Goal: Task Accomplishment & Management: Use online tool/utility

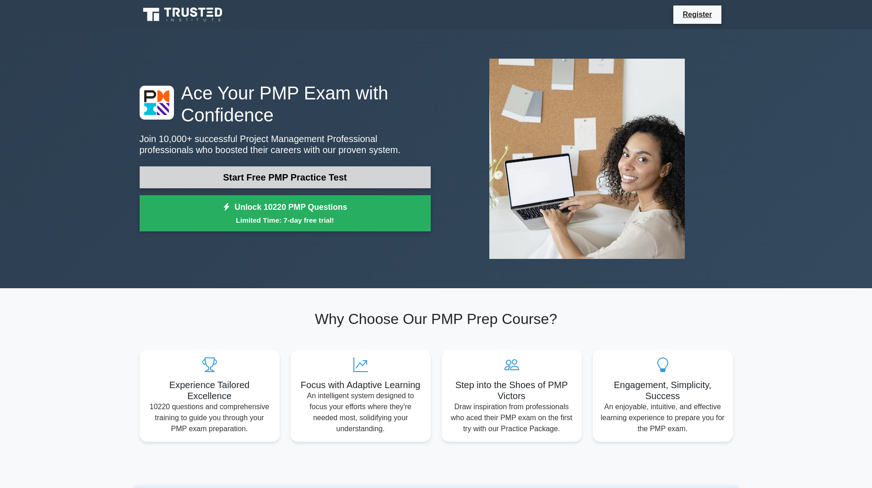
click at [303, 177] on link "Start Free PMP Practice Test" at bounding box center [285, 177] width 291 height 22
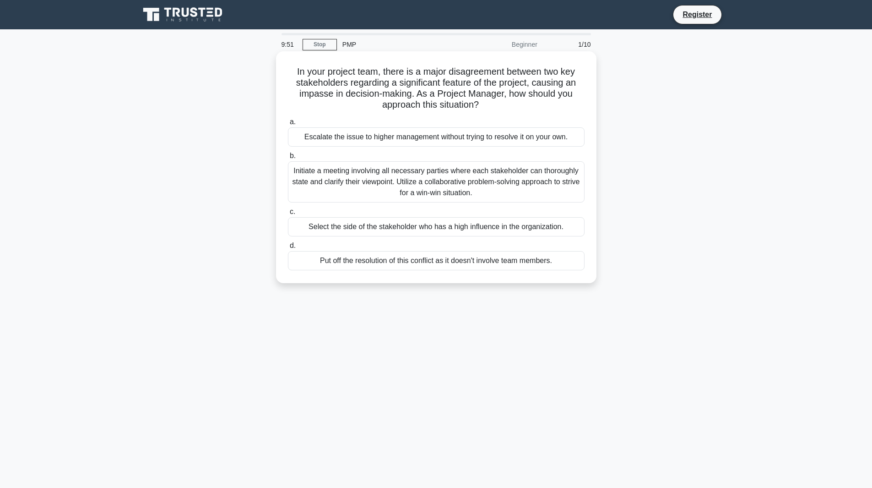
click at [353, 134] on div "Escalate the issue to higher management without trying to resolve it on your ow…" at bounding box center [436, 136] width 297 height 19
click at [288, 125] on input "a. Escalate the issue to higher management without trying to resolve it on your…" at bounding box center [288, 122] width 0 height 6
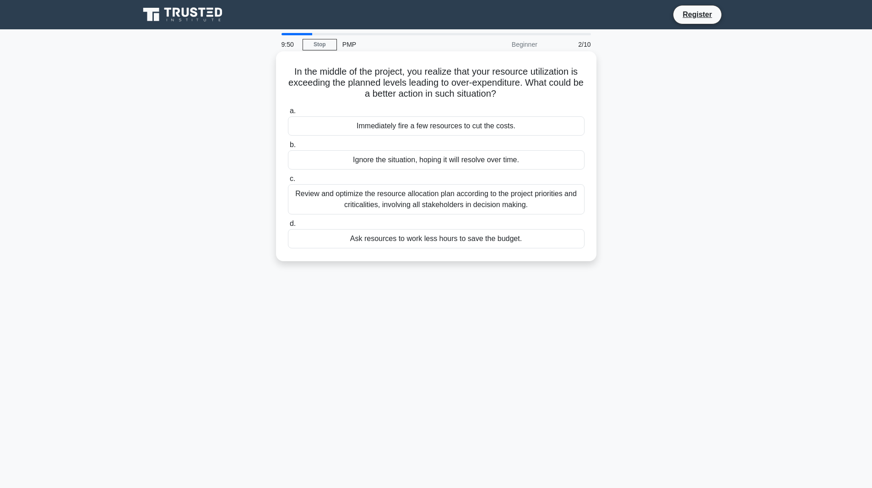
click at [356, 131] on div "Immediately fire a few resources to cut the costs." at bounding box center [436, 125] width 297 height 19
click at [288, 114] on input "a. Immediately fire a few resources to cut the costs." at bounding box center [288, 111] width 0 height 6
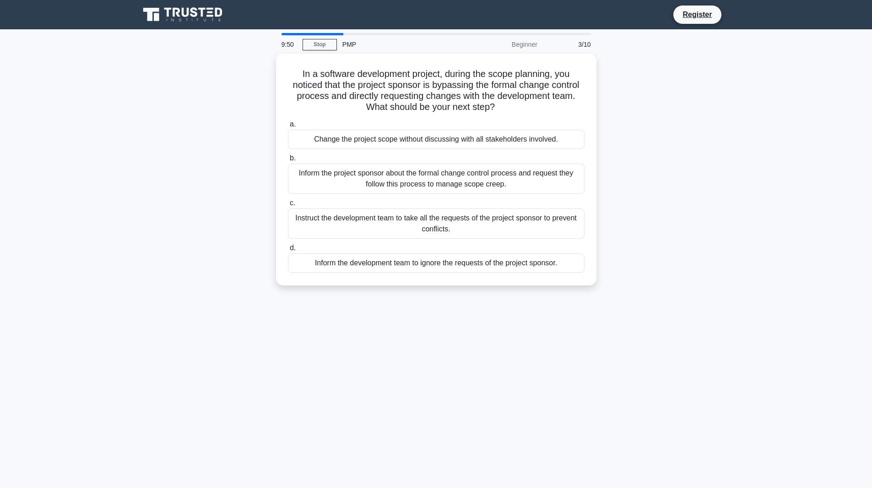
click at [356, 131] on div "Change the project scope without discussing with all stakeholders involved." at bounding box center [436, 139] width 297 height 19
click at [288, 127] on input "a. Change the project scope without discussing with all stakeholders involved." at bounding box center [288, 124] width 0 height 6
click at [356, 131] on div "Change the project scope without discussing with all stakeholders involved." at bounding box center [436, 140] width 297 height 20
click at [288, 127] on input "a. Change the project scope without discussing with all stakeholders involved." at bounding box center [288, 124] width 0 height 6
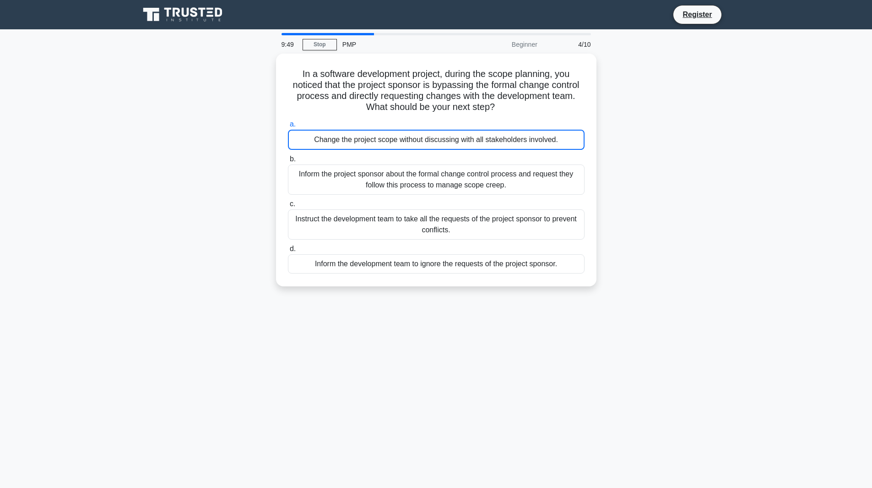
click at [356, 131] on div "Change the project scope without discussing with all stakeholders involved." at bounding box center [436, 140] width 297 height 20
click at [288, 127] on input "a. Change the project scope without discussing with all stakeholders involved." at bounding box center [288, 124] width 0 height 6
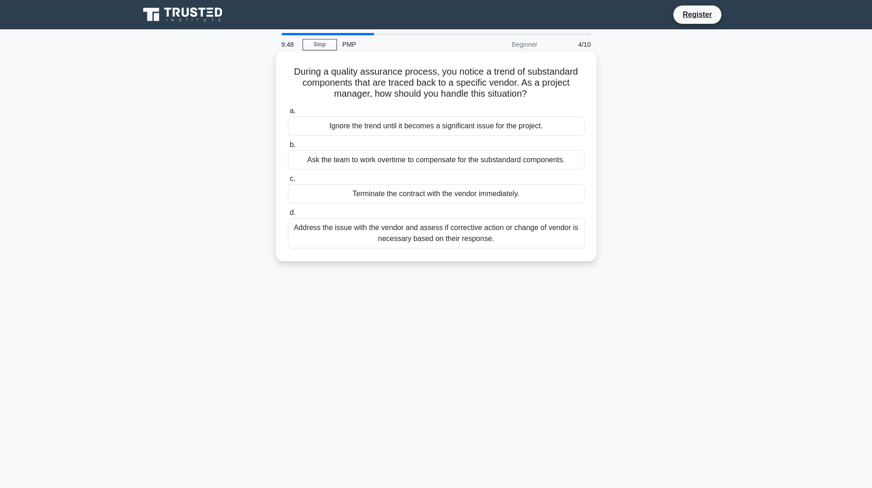
click at [359, 160] on div "Ask the team to work overtime to compensate for the substandard components." at bounding box center [436, 159] width 297 height 19
click at [288, 148] on input "b. Ask the team to work overtime to compensate for the substandard components." at bounding box center [288, 145] width 0 height 6
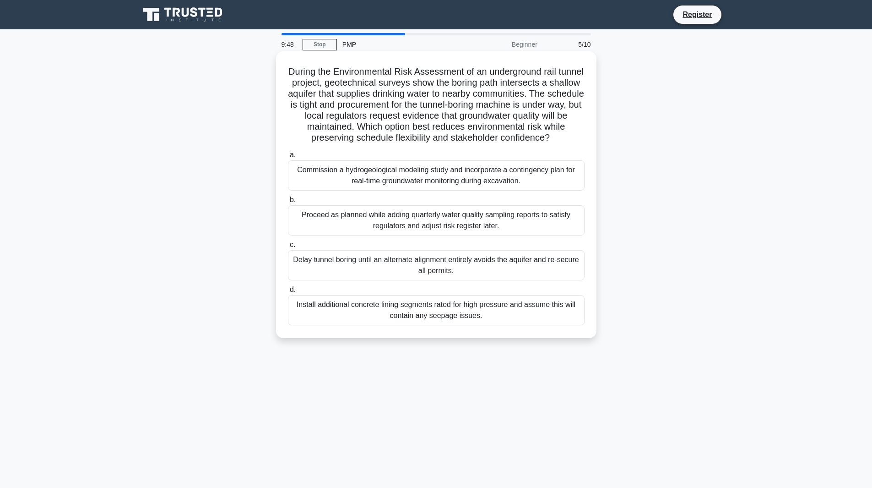
click at [362, 129] on h5 "During the Environmental Risk Assessment of an underground rail tunnel project,…" at bounding box center [436, 105] width 298 height 78
click at [363, 144] on h5 "During the Environmental Risk Assessment of an underground rail tunnel project,…" at bounding box center [436, 105] width 298 height 78
click at [364, 185] on div "Commission a hydrogeological modeling study and incorporate a contingency plan …" at bounding box center [436, 175] width 297 height 30
click at [288, 158] on input "a. Commission a hydrogeological modeling study and incorporate a contingency pl…" at bounding box center [288, 155] width 0 height 6
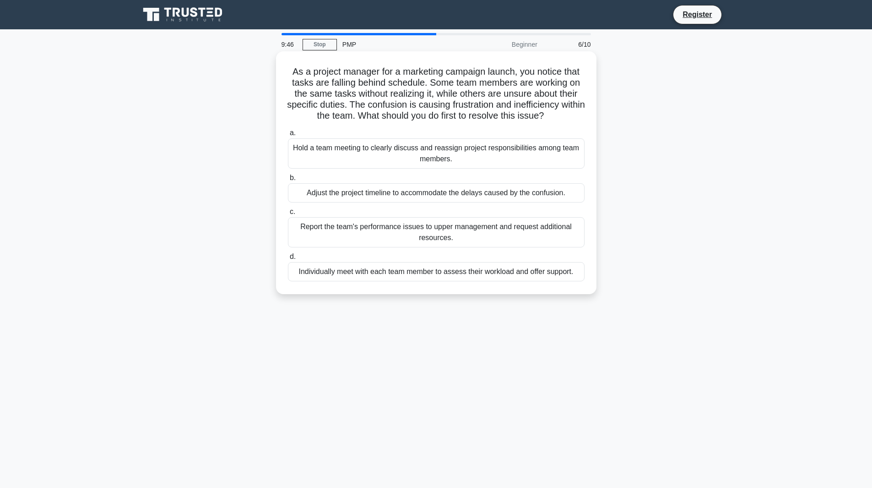
click at [362, 211] on label "c. Report the team's performance issues to upper management and request additio…" at bounding box center [436, 226] width 297 height 41
click at [288, 211] on input "c. Report the team's performance issues to upper management and request additio…" at bounding box center [288, 212] width 0 height 6
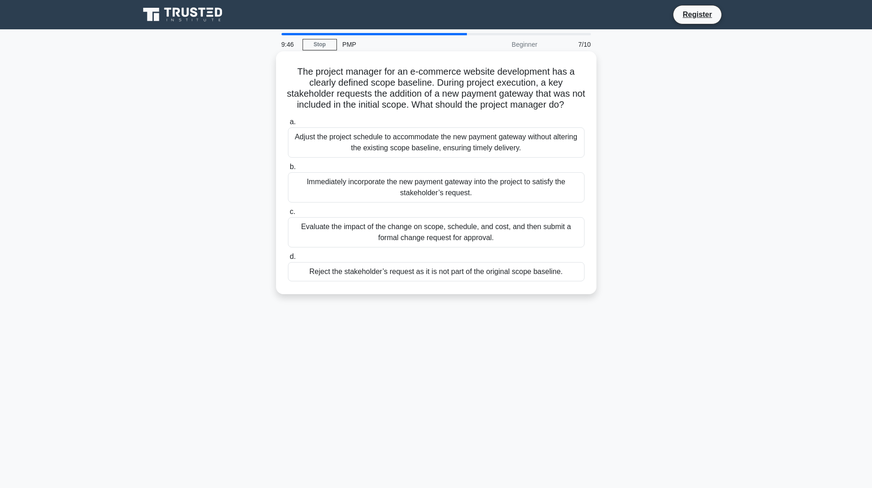
click at [366, 201] on div "Immediately incorporate the new payment gateway into the project to satisfy the…" at bounding box center [436, 187] width 297 height 30
click at [288, 170] on input "b. Immediately incorporate the new payment gateway into the project to satisfy …" at bounding box center [288, 167] width 0 height 6
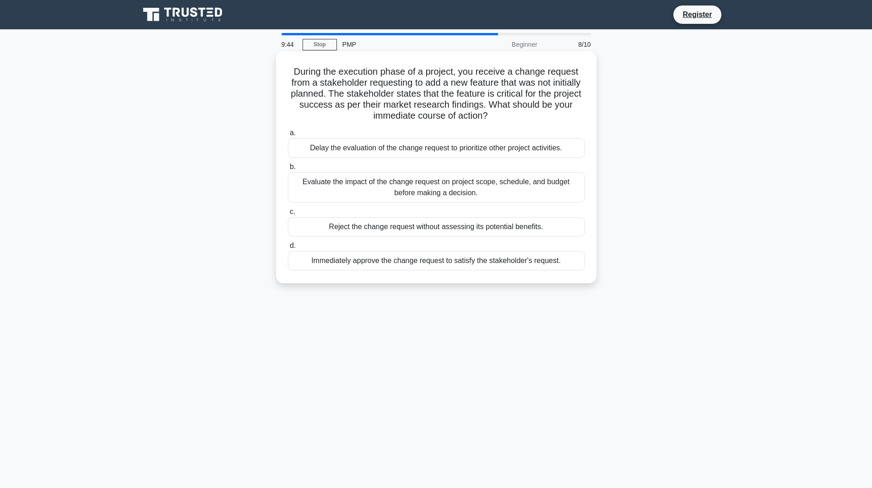
click at [369, 228] on div "Reject the change request without assessing its potential benefits." at bounding box center [436, 226] width 297 height 19
click at [288, 215] on input "c. Reject the change request without assessing its potential benefits." at bounding box center [288, 212] width 0 height 6
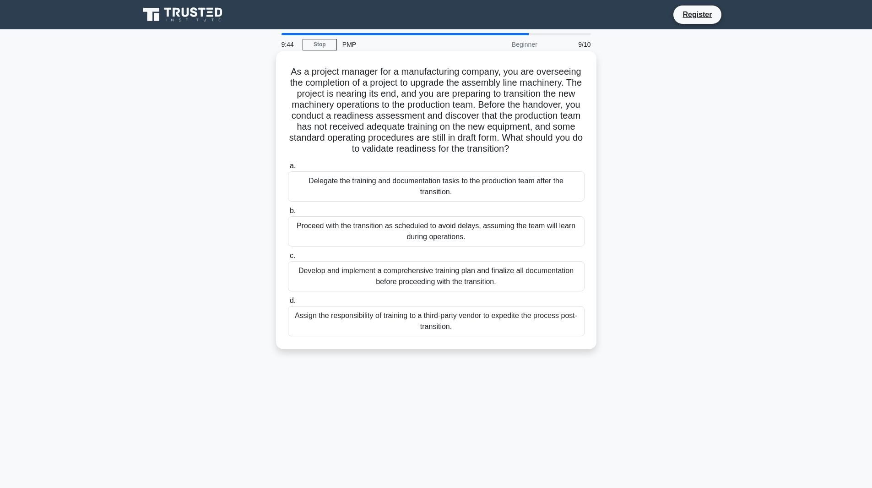
click at [385, 184] on div "Delegate the training and documentation tasks to the production team after the …" at bounding box center [436, 186] width 297 height 30
click at [288, 169] on input "a. Delegate the training and documentation tasks to the production team after t…" at bounding box center [288, 166] width 0 height 6
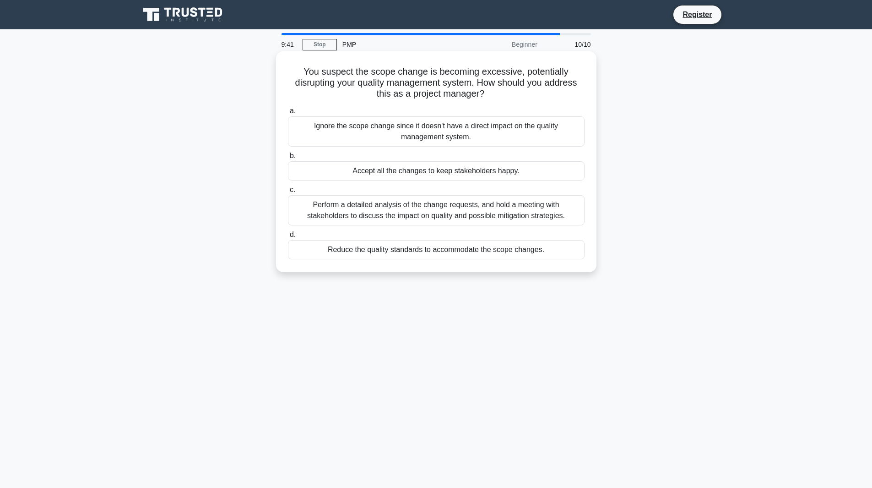
click at [347, 132] on div "Ignore the scope change since it doesn't have a direct impact on the quality ma…" at bounding box center [436, 131] width 297 height 30
click at [288, 114] on input "a. Ignore the scope change since it doesn't have a direct impact on the quality…" at bounding box center [288, 111] width 0 height 6
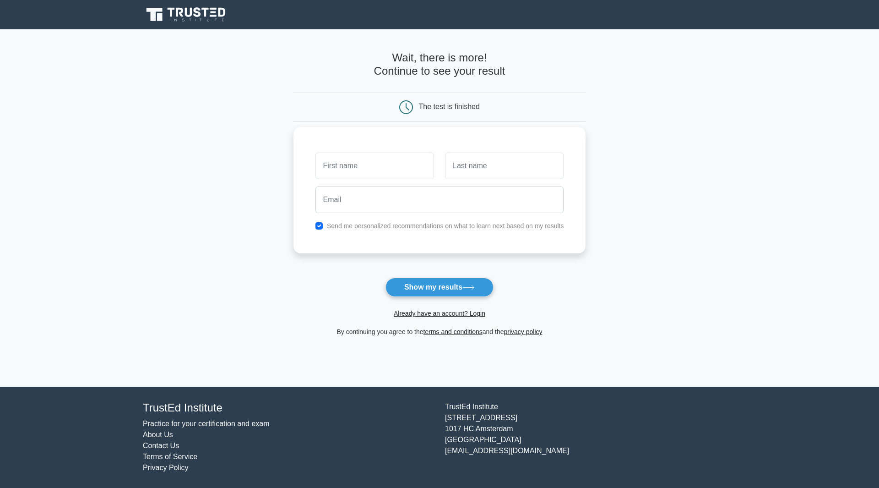
click at [353, 172] on input "text" at bounding box center [374, 165] width 119 height 27
type input "MOHAMD"
click at [491, 167] on input "text" at bounding box center [504, 165] width 119 height 27
type input "ELDEEB"
click at [459, 193] on input "email" at bounding box center [439, 199] width 249 height 27
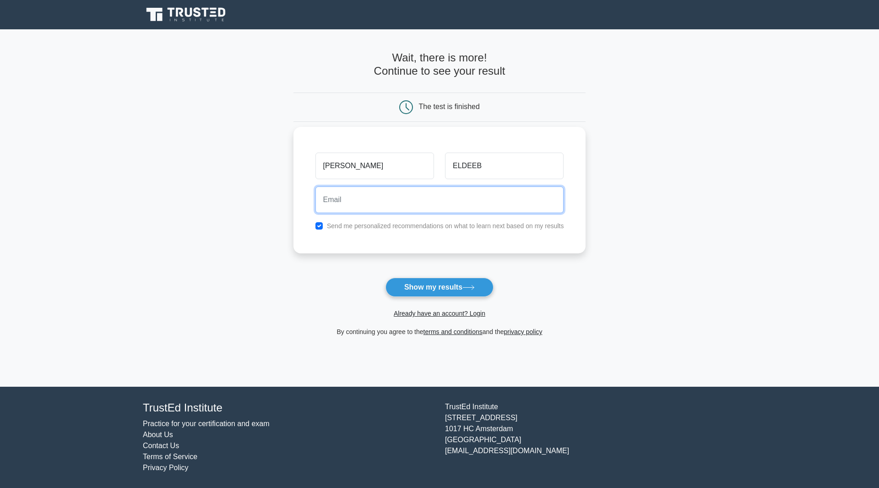
type input "mohamedeldeep498@gmail.com"
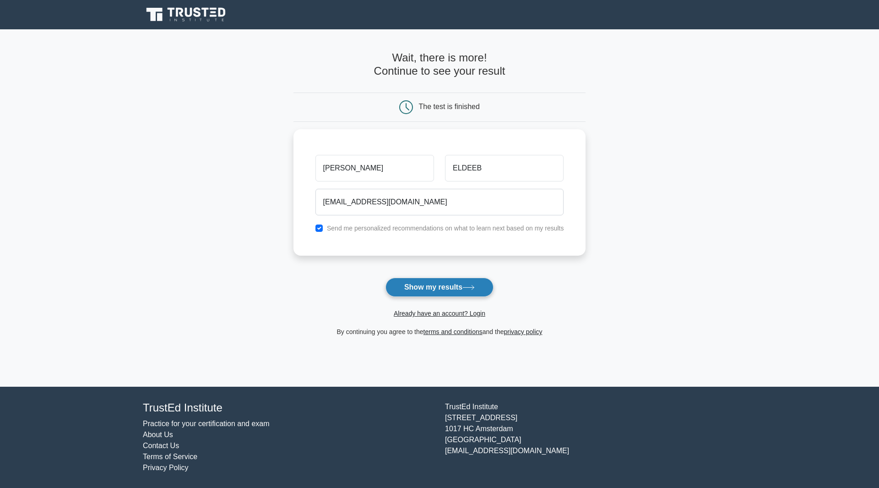
click at [463, 291] on button "Show my results" at bounding box center [439, 286] width 108 height 19
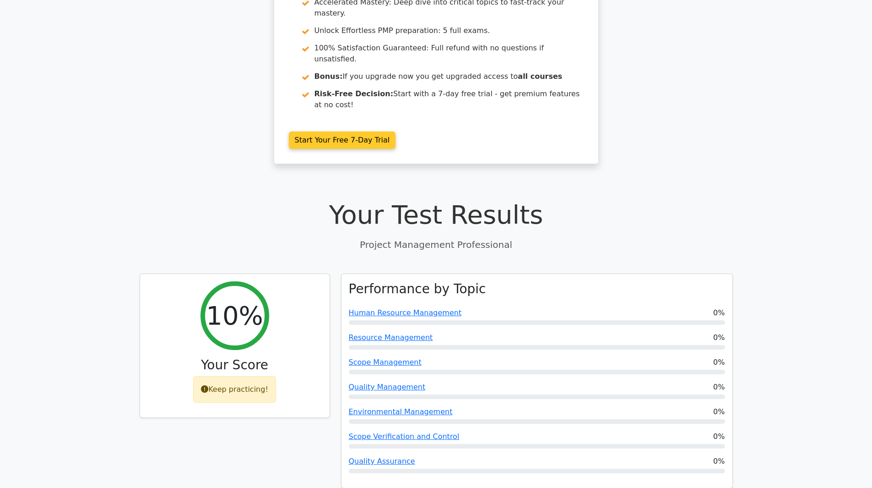
scroll to position [137, 0]
